Goal: Communication & Community: Connect with others

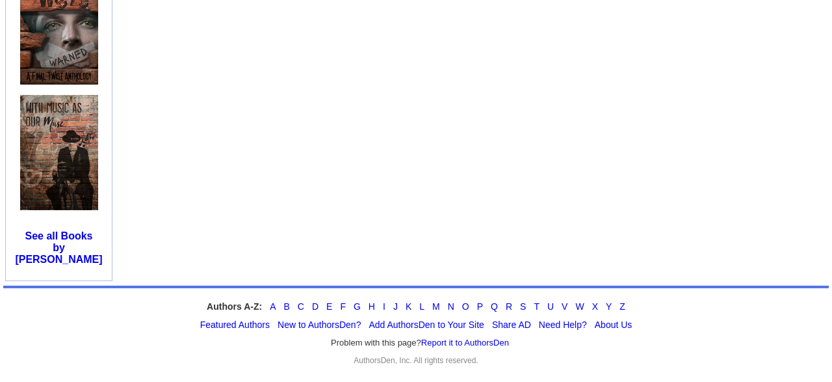
scroll to position [923, 0]
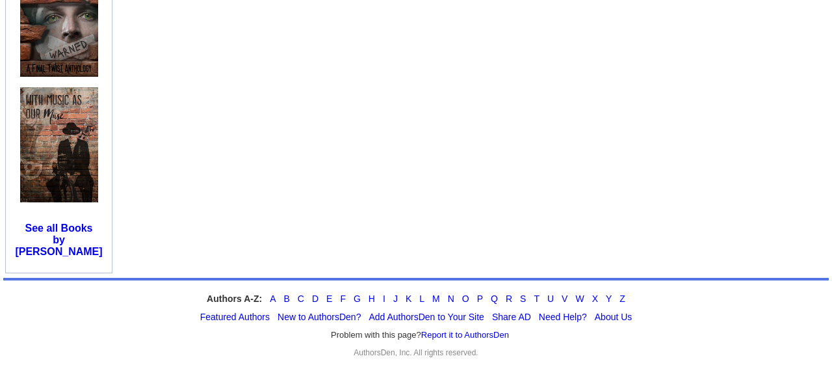
drag, startPoint x: 825, startPoint y: 378, endPoint x: 748, endPoint y: 260, distance: 140.5
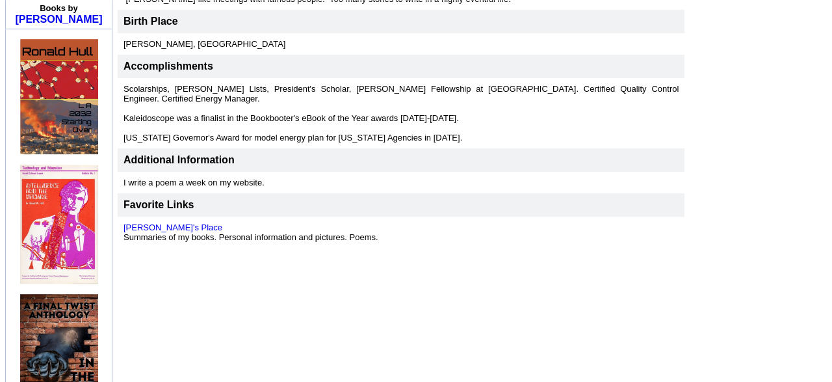
scroll to position [450, 0]
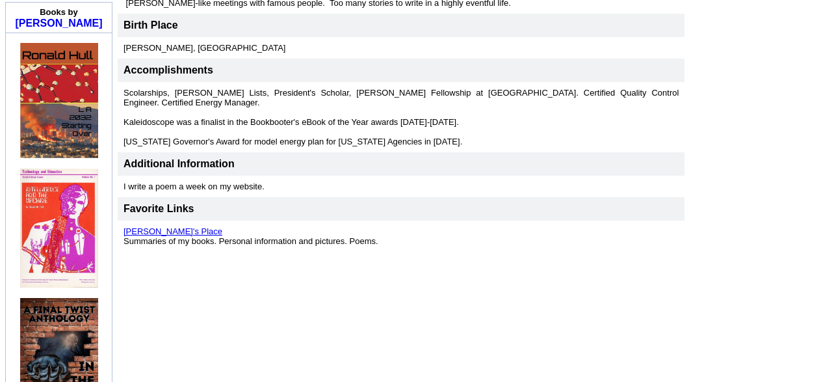
click at [155, 230] on link "[PERSON_NAME]'s Place" at bounding box center [173, 231] width 99 height 10
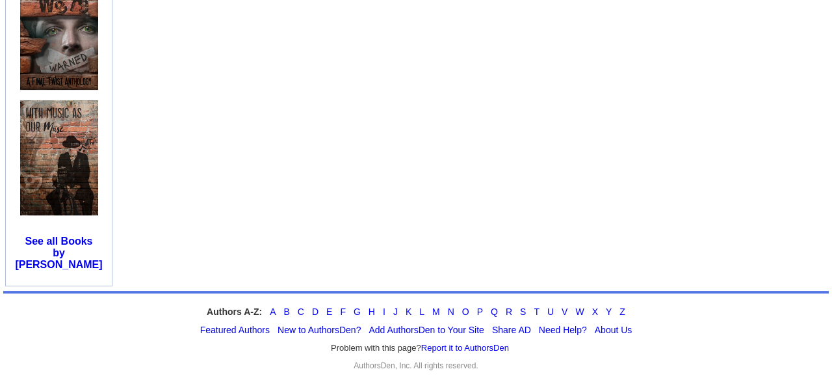
scroll to position [923, 0]
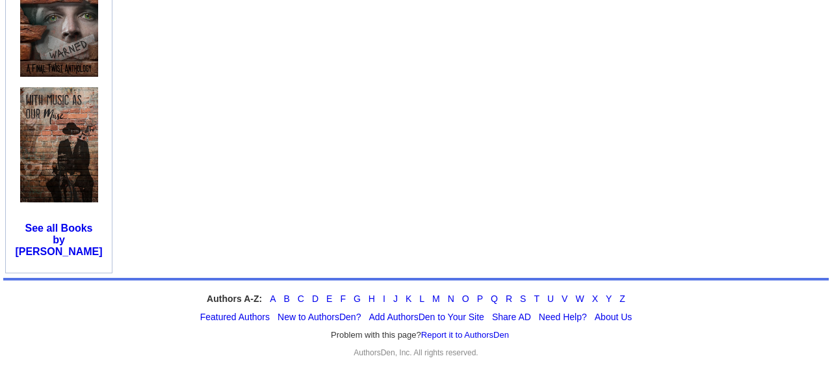
drag, startPoint x: 828, startPoint y: 377, endPoint x: 698, endPoint y: 293, distance: 154.4
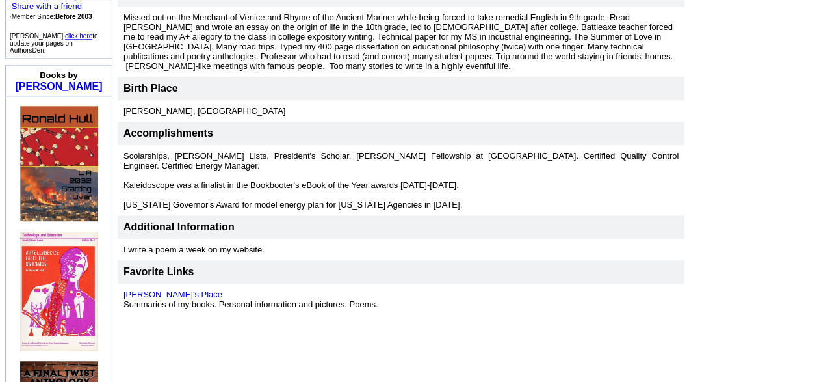
scroll to position [382, 0]
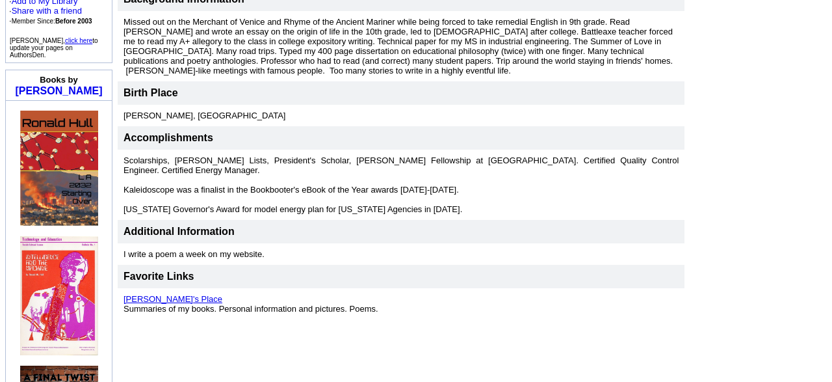
click at [162, 294] on link "[PERSON_NAME]'s Place" at bounding box center [173, 299] width 99 height 10
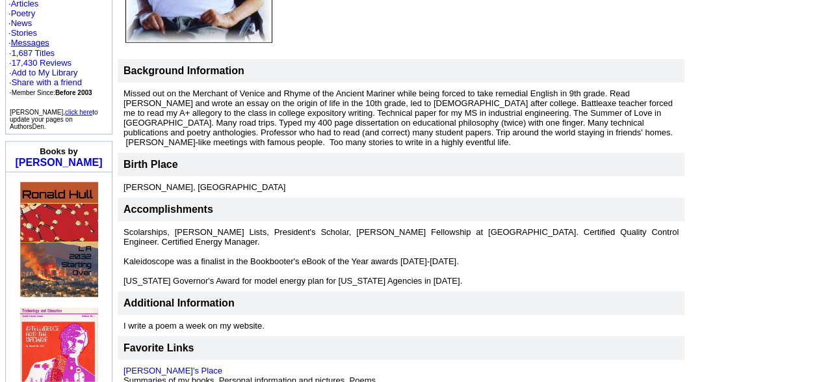
drag, startPoint x: 830, startPoint y: 378, endPoint x: 807, endPoint y: 343, distance: 41.3
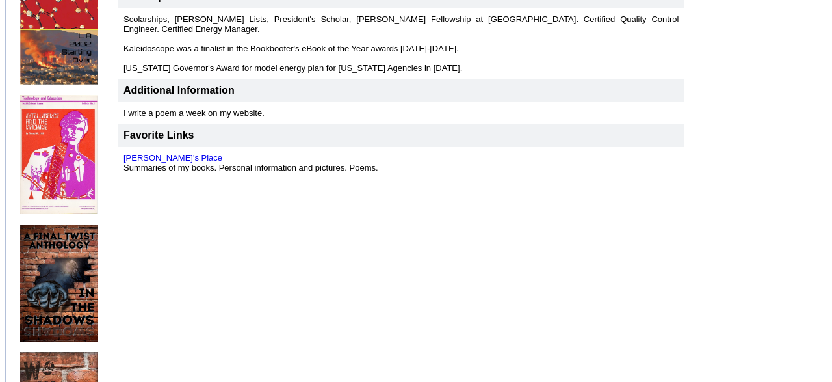
drag, startPoint x: 828, startPoint y: 377, endPoint x: 789, endPoint y: 339, distance: 54.3
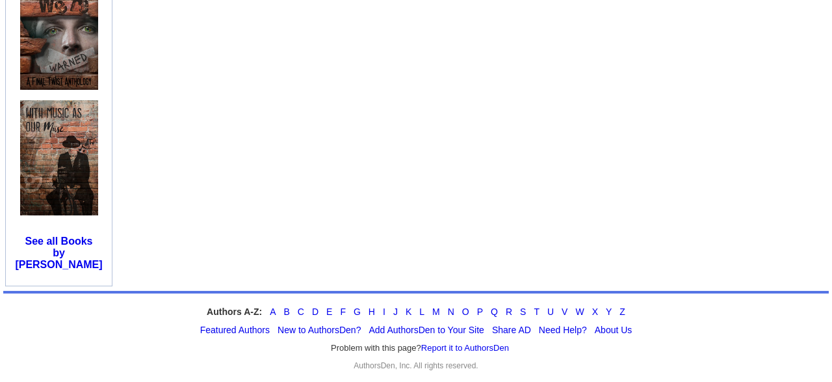
scroll to position [923, 0]
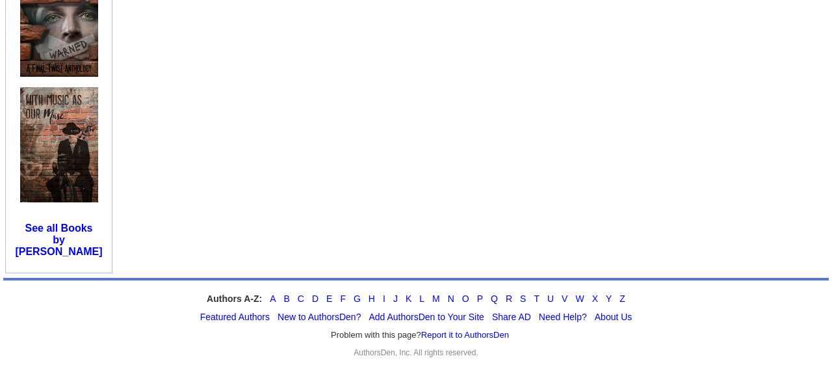
drag, startPoint x: 828, startPoint y: 380, endPoint x: 790, endPoint y: 358, distance: 44.1
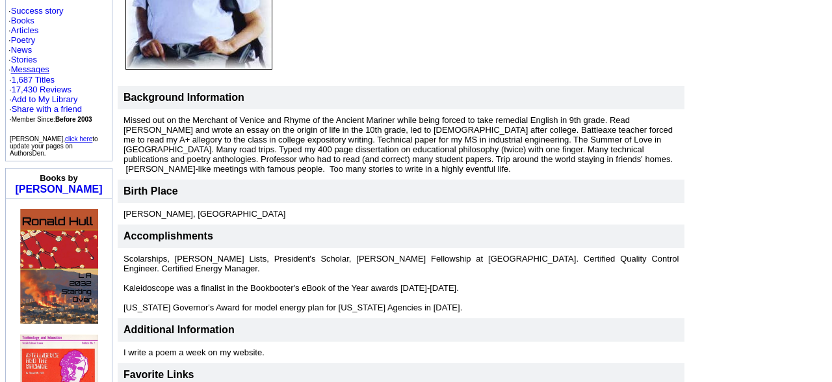
scroll to position [0, 0]
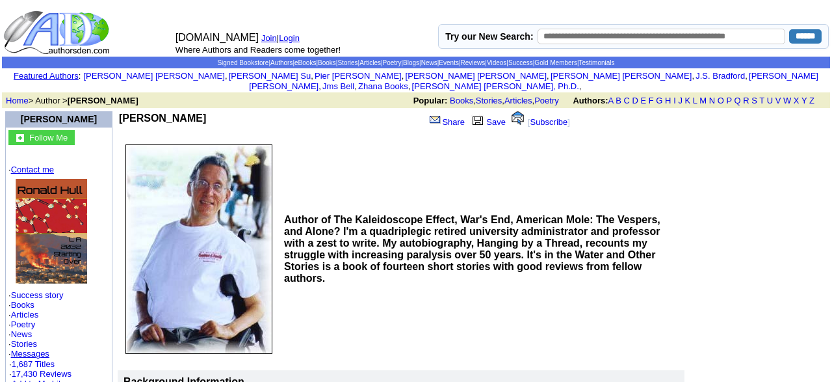
click at [54, 165] on link "Contact me" at bounding box center [32, 170] width 43 height 10
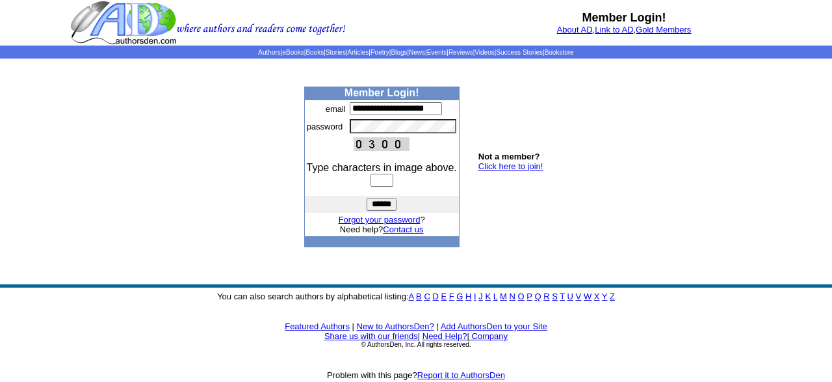
scroll to position [0, 2]
type input "**********"
click at [383, 186] on input "text" at bounding box center [382, 181] width 23 height 13
type input "****"
click at [386, 203] on input "******" at bounding box center [382, 205] width 30 height 13
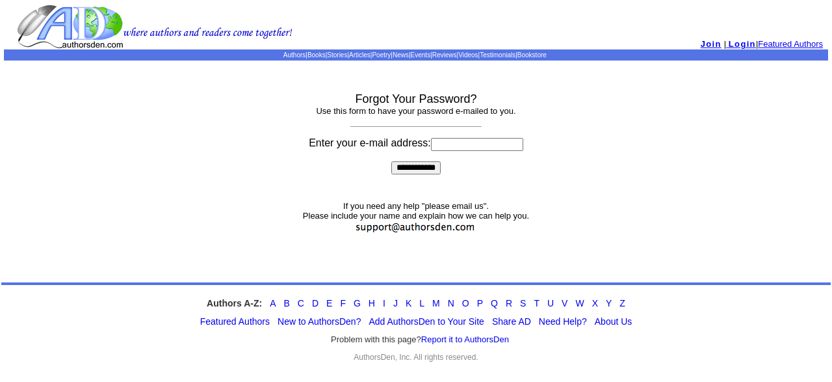
click at [452, 149] on input at bounding box center [477, 144] width 92 height 13
type input "**********"
click at [421, 175] on input "**********" at bounding box center [415, 168] width 49 height 13
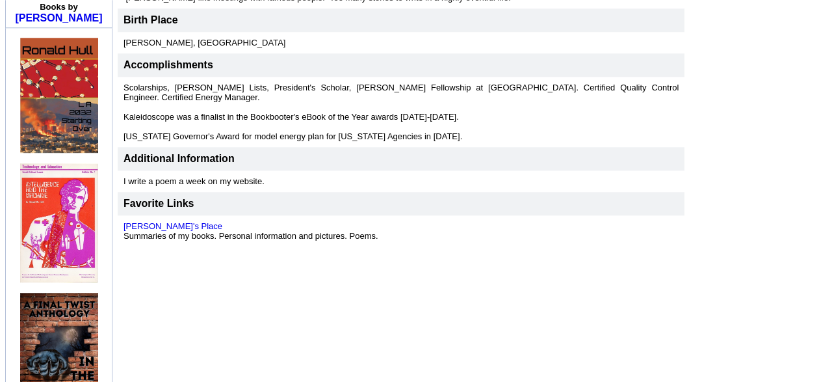
scroll to position [462, 0]
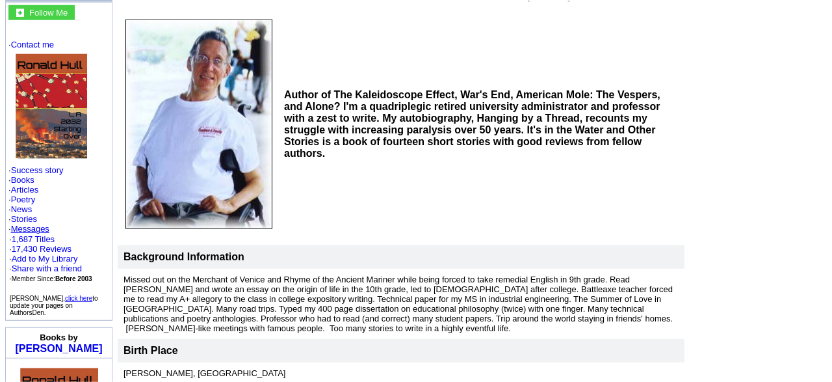
drag, startPoint x: 830, startPoint y: 5, endPoint x: 675, endPoint y: 83, distance: 173.9
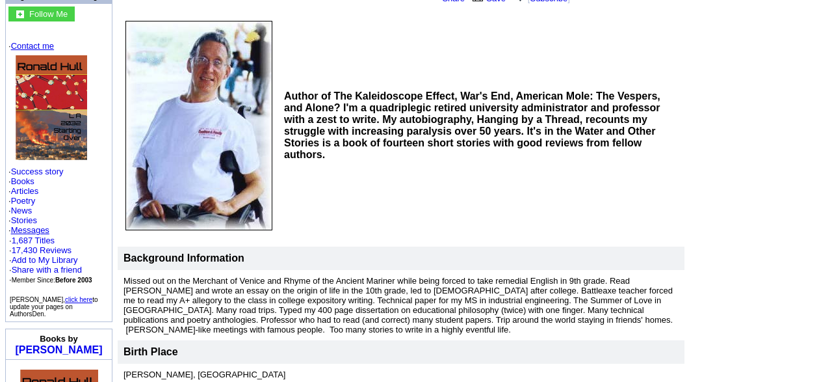
click at [53, 41] on link "Contact me" at bounding box center [32, 46] width 43 height 10
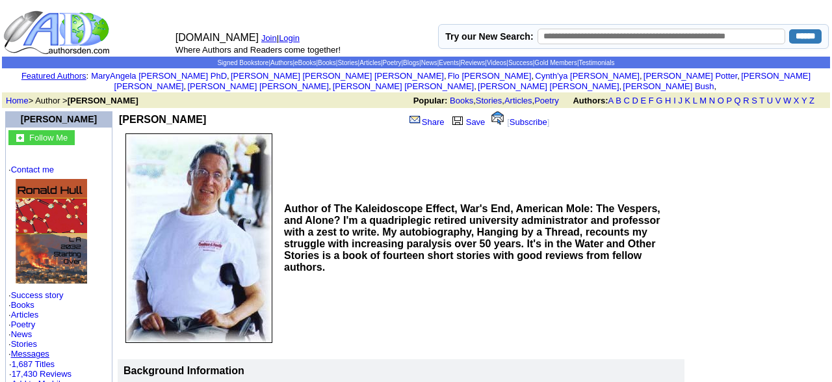
scroll to position [124, 0]
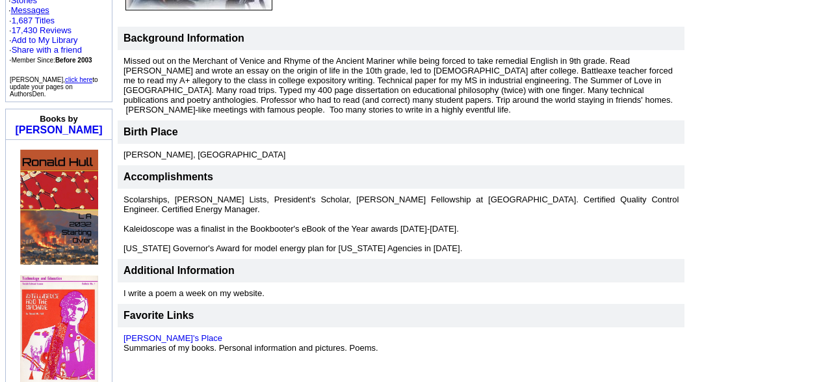
drag, startPoint x: 825, startPoint y: 378, endPoint x: 789, endPoint y: 351, distance: 45.5
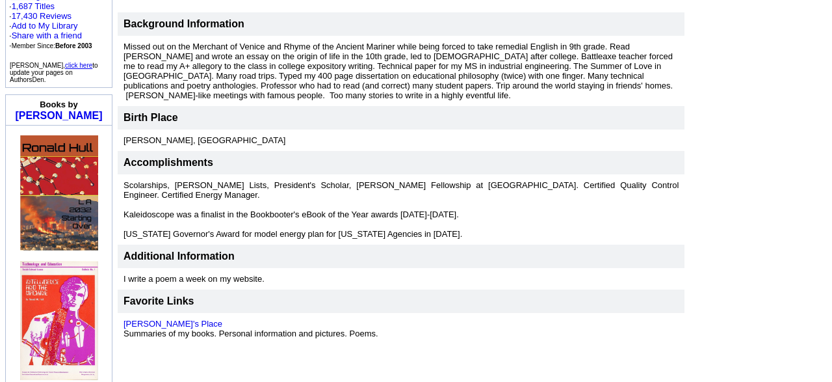
scroll to position [360, 0]
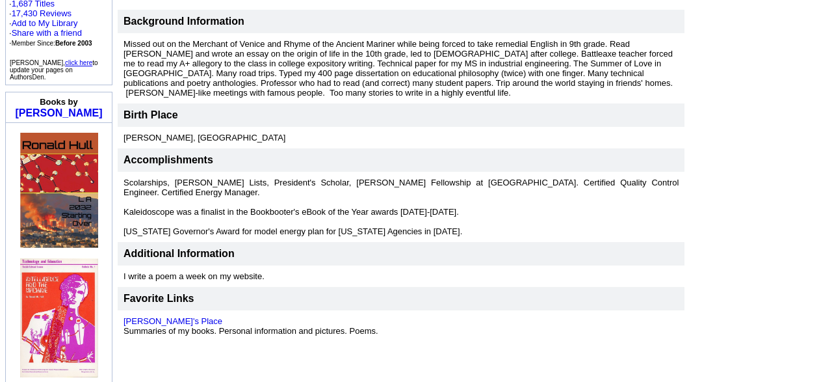
drag, startPoint x: 789, startPoint y: 351, endPoint x: 828, endPoint y: 376, distance: 47.1
click at [828, 376] on html "[DOMAIN_NAME] Join | Login Where Authors and Readers come together! Try our New…" at bounding box center [416, 300] width 832 height 1320
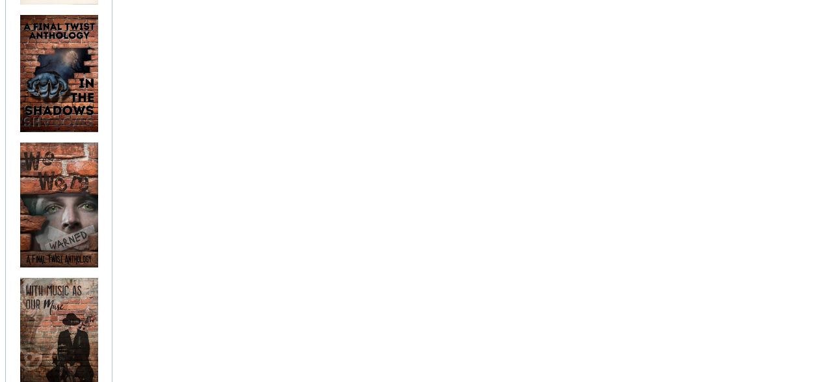
scroll to position [744, 0]
